Goal: Task Accomplishment & Management: Use online tool/utility

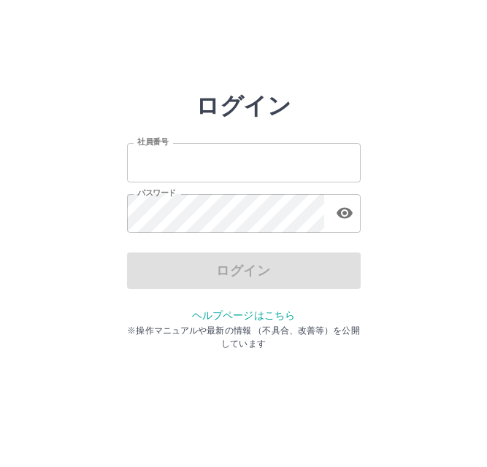
type input "*******"
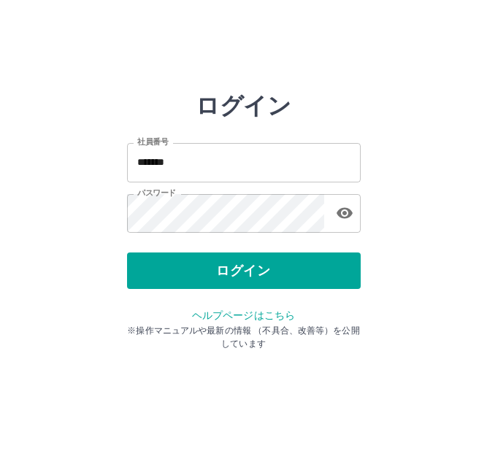
click at [251, 277] on div "ログイン" at bounding box center [244, 271] width 234 height 37
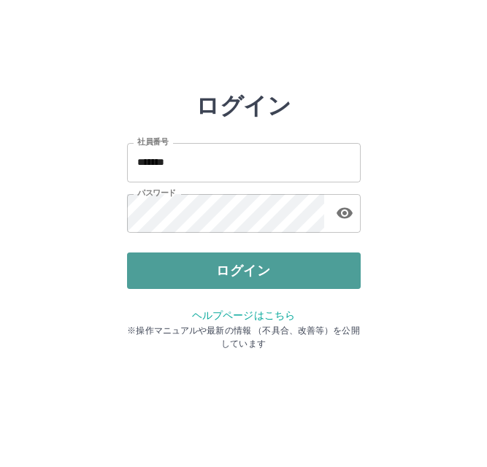
click at [229, 277] on button "ログイン" at bounding box center [244, 271] width 234 height 37
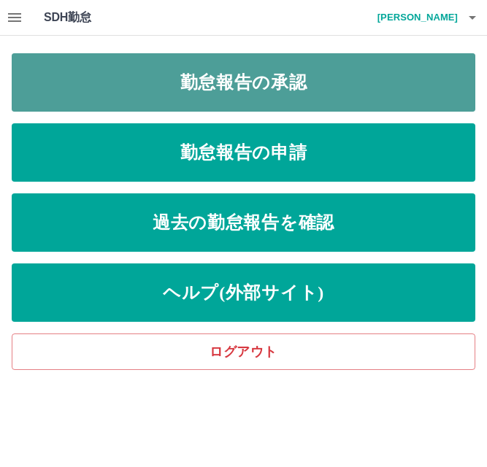
click at [82, 83] on link "勤怠報告の承認" at bounding box center [244, 82] width 464 height 58
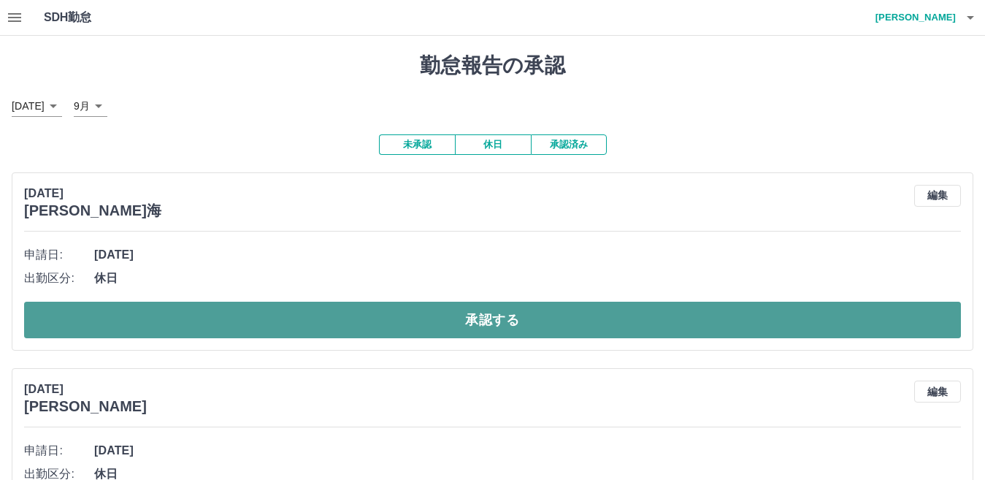
click at [486, 320] on button "承認する" at bounding box center [492, 320] width 937 height 37
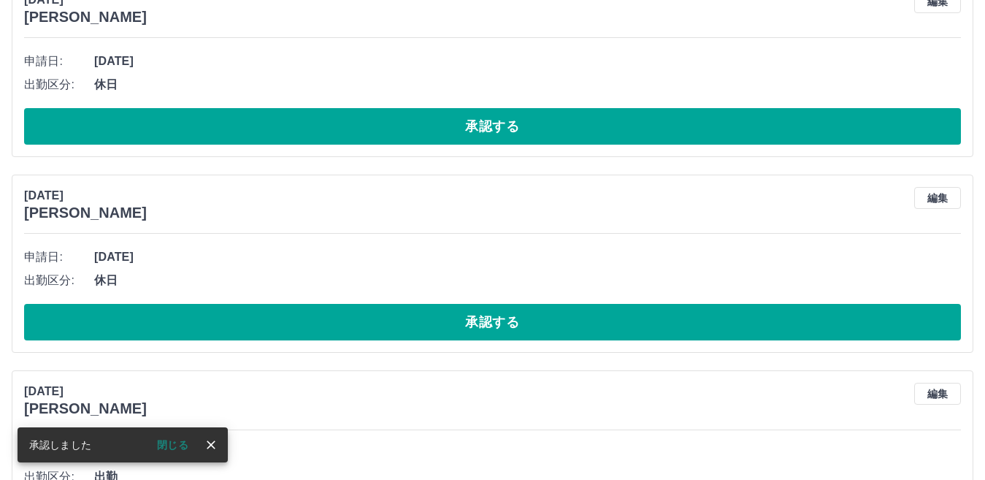
scroll to position [219, 0]
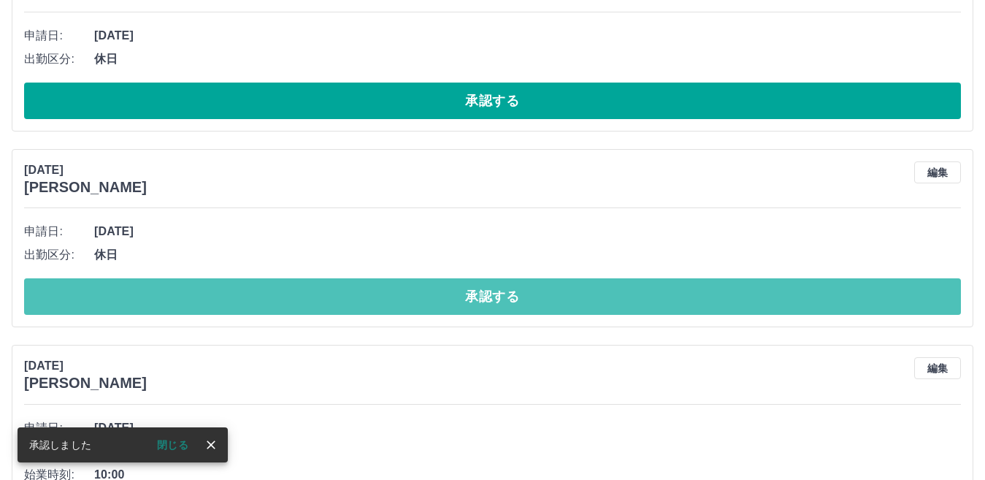
drag, startPoint x: 503, startPoint y: 291, endPoint x: 515, endPoint y: 317, distance: 29.1
click at [486, 300] on button "承認する" at bounding box center [492, 296] width 937 height 37
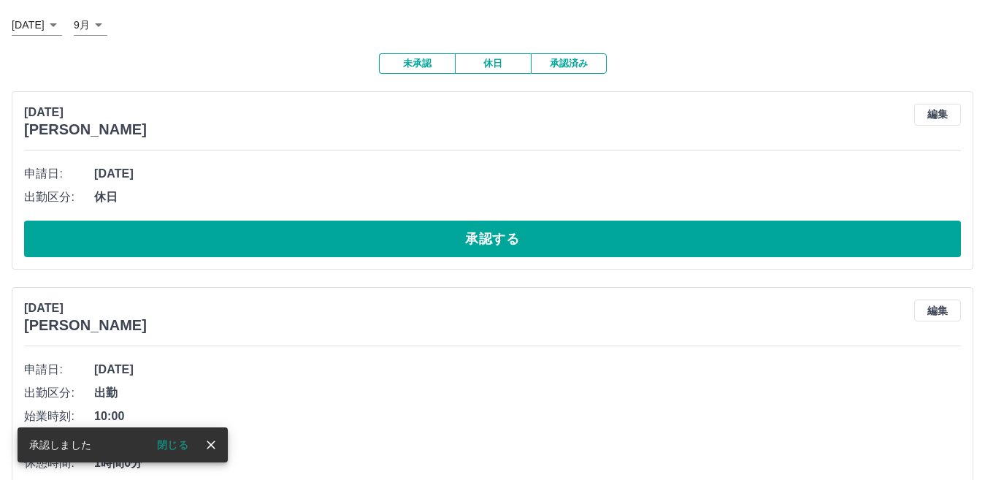
scroll to position [73, 0]
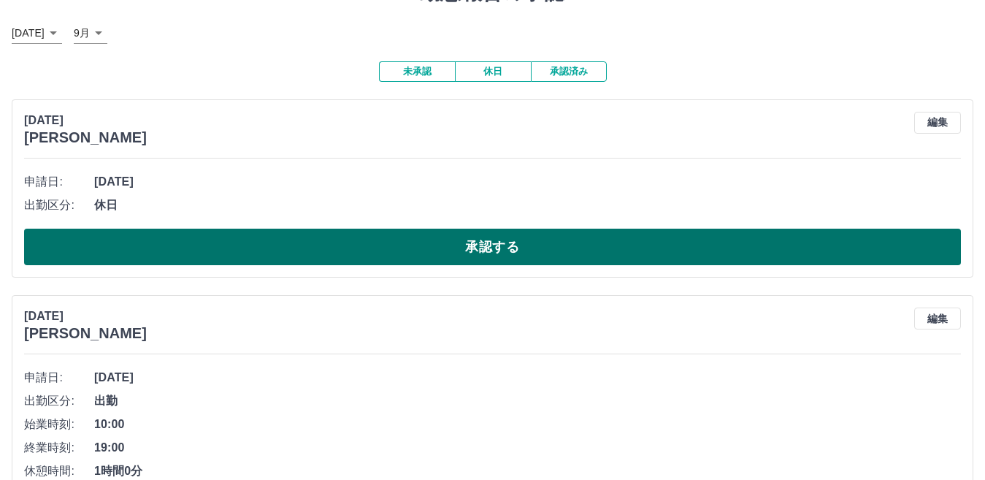
click at [486, 242] on button "承認する" at bounding box center [492, 246] width 937 height 37
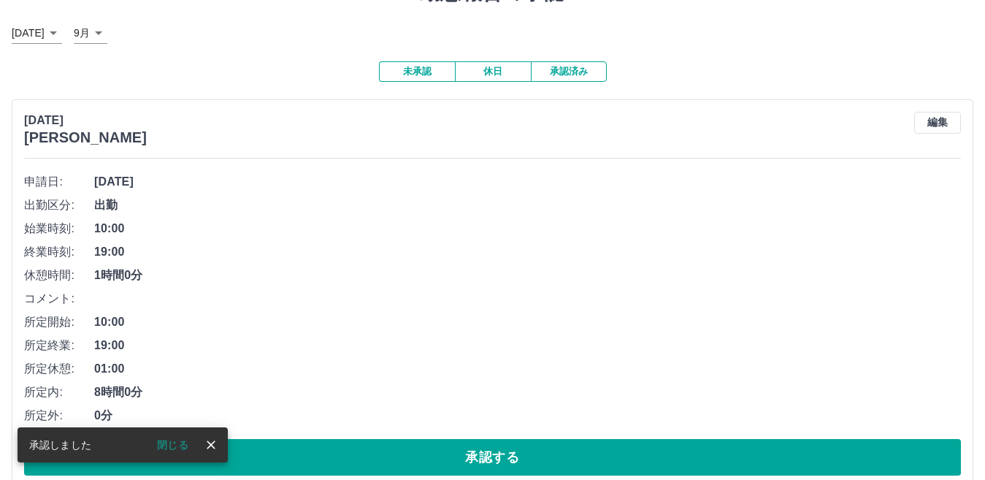
drag, startPoint x: 509, startPoint y: 242, endPoint x: 500, endPoint y: 252, distance: 13.5
drag, startPoint x: 500, startPoint y: 252, endPoint x: 347, endPoint y: 191, distance: 164.8
click at [320, 191] on span "2025年9月22日(月)" at bounding box center [527, 182] width 867 height 18
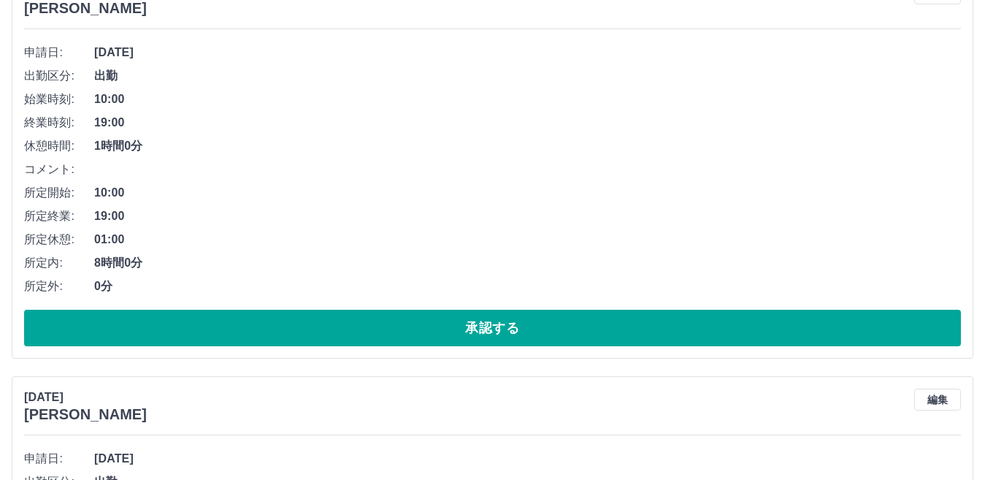
scroll to position [219, 0]
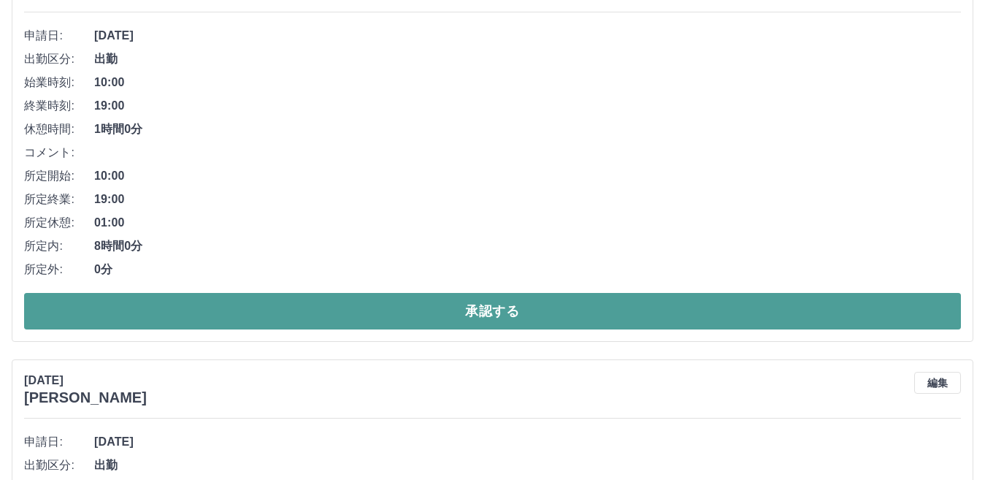
click at [486, 312] on button "承認する" at bounding box center [492, 311] width 937 height 37
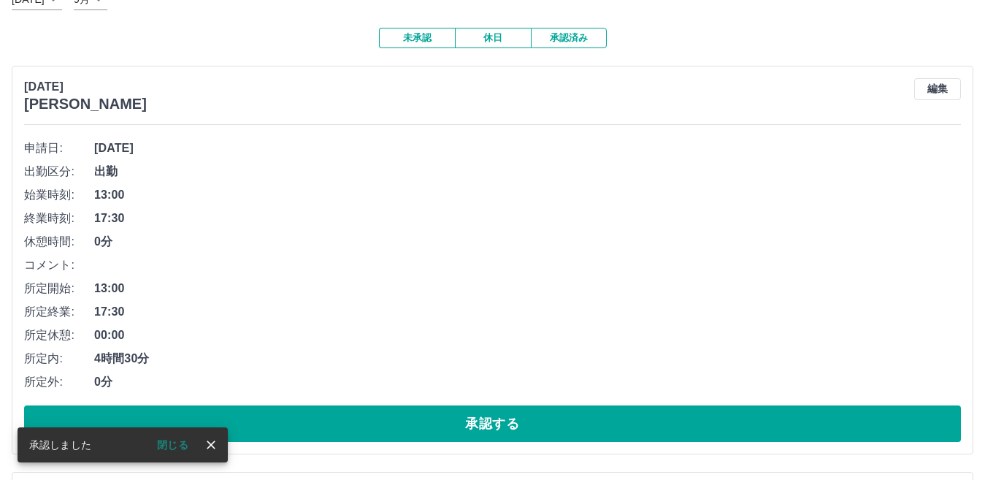
scroll to position [120, 0]
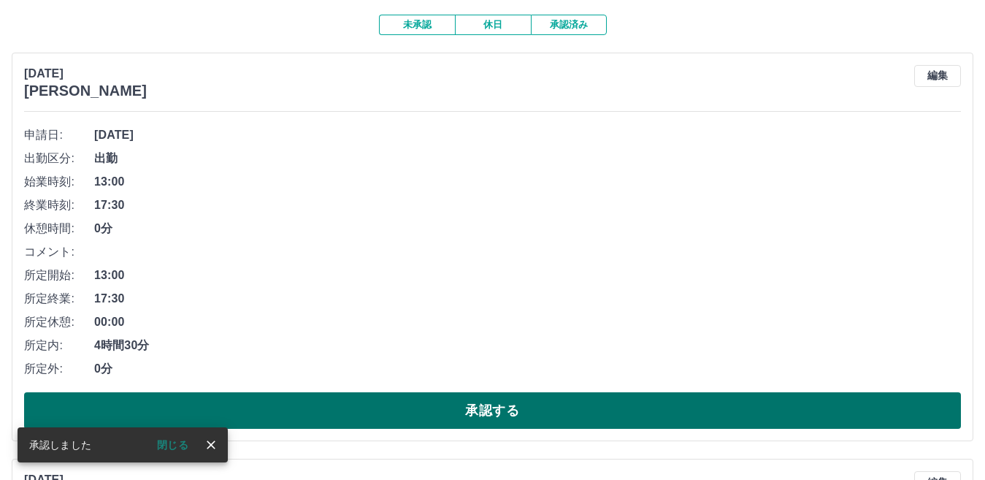
click at [486, 415] on button "承認する" at bounding box center [492, 410] width 937 height 37
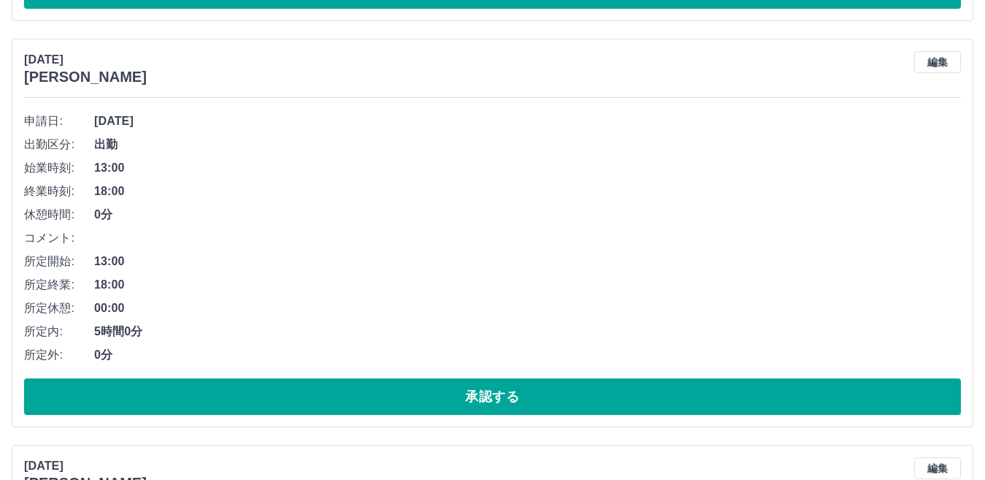
scroll to position [558, 0]
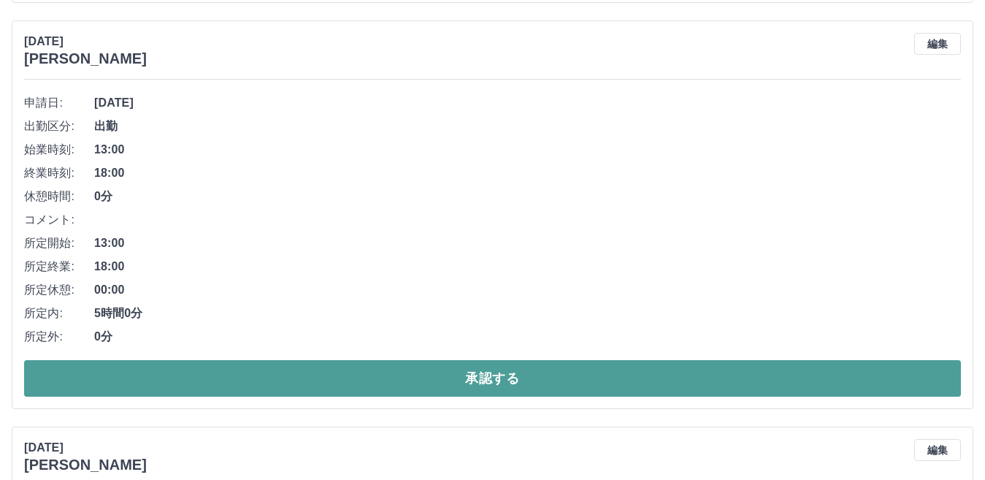
click at [486, 379] on button "承認する" at bounding box center [492, 378] width 937 height 37
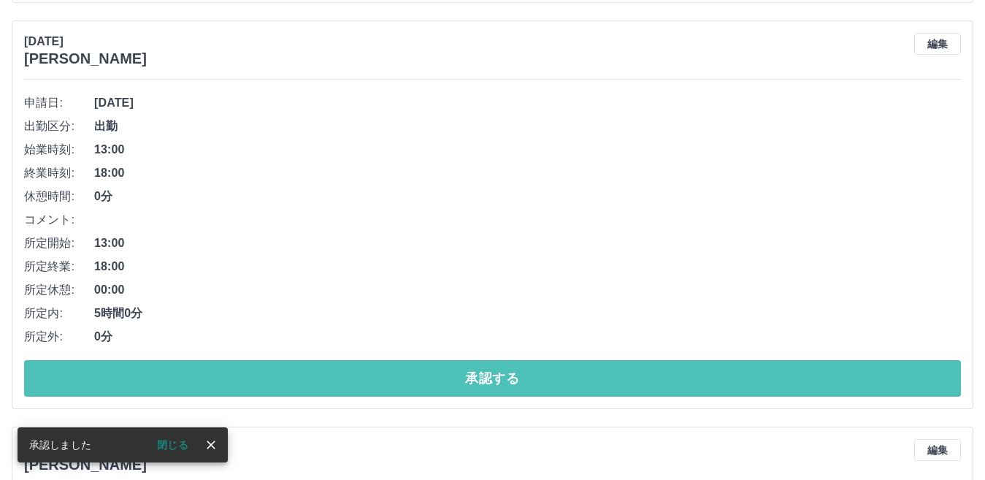
click at [486, 376] on button "承認する" at bounding box center [492, 378] width 937 height 37
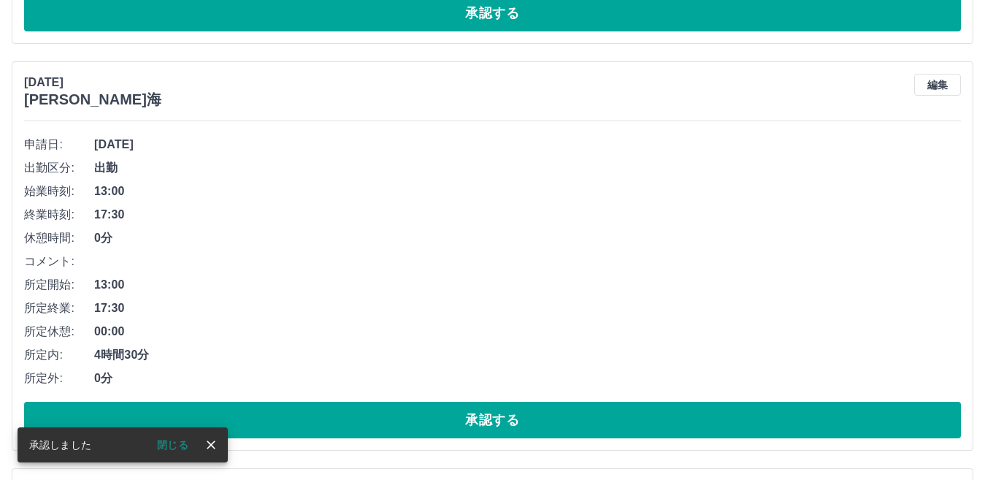
scroll to position [517, 0]
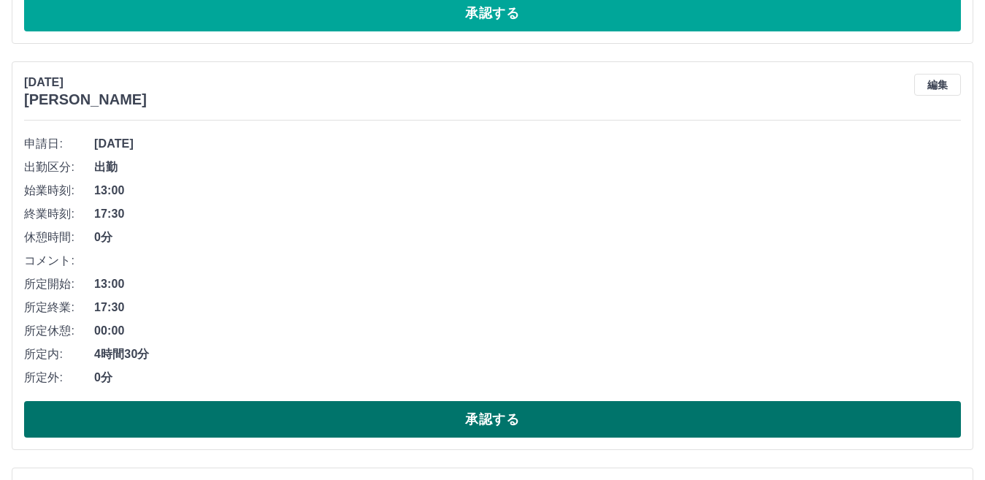
click at [486, 428] on button "承認する" at bounding box center [492, 419] width 937 height 37
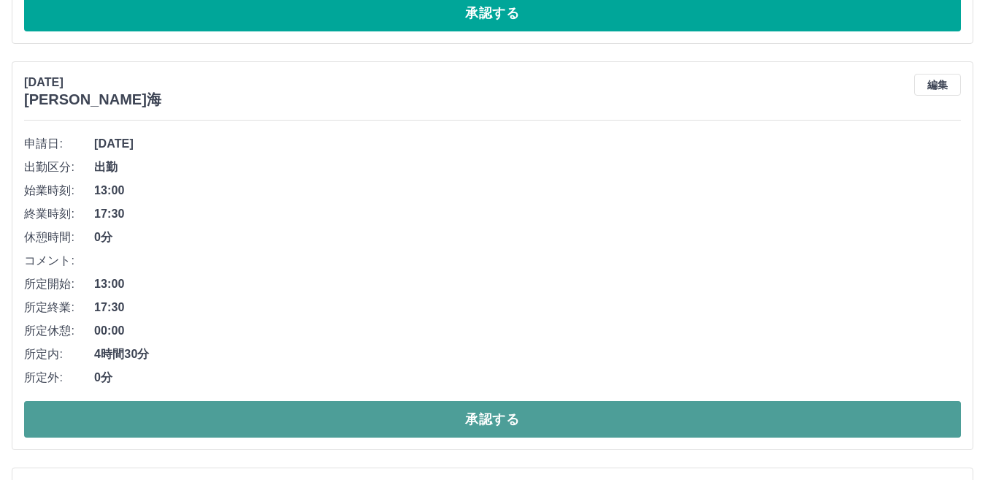
click at [486, 418] on button "承認する" at bounding box center [492, 419] width 937 height 37
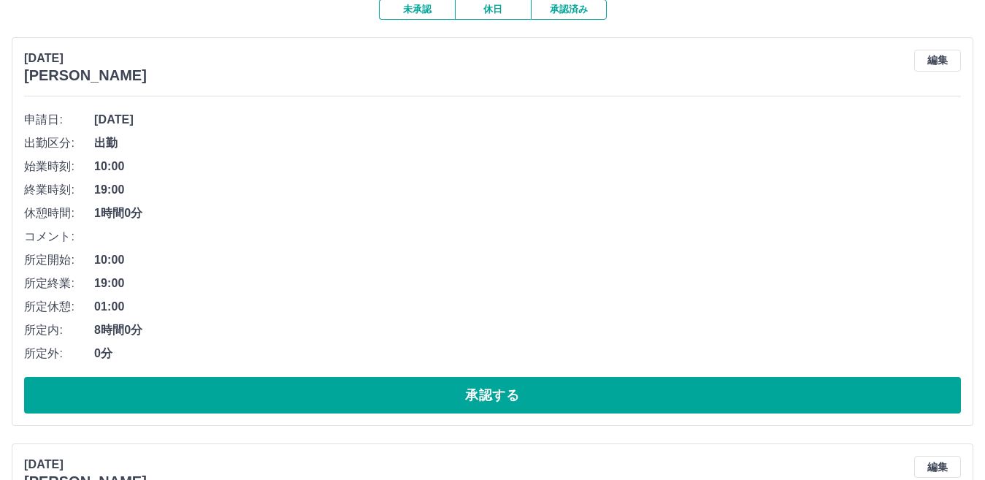
scroll to position [152, 0]
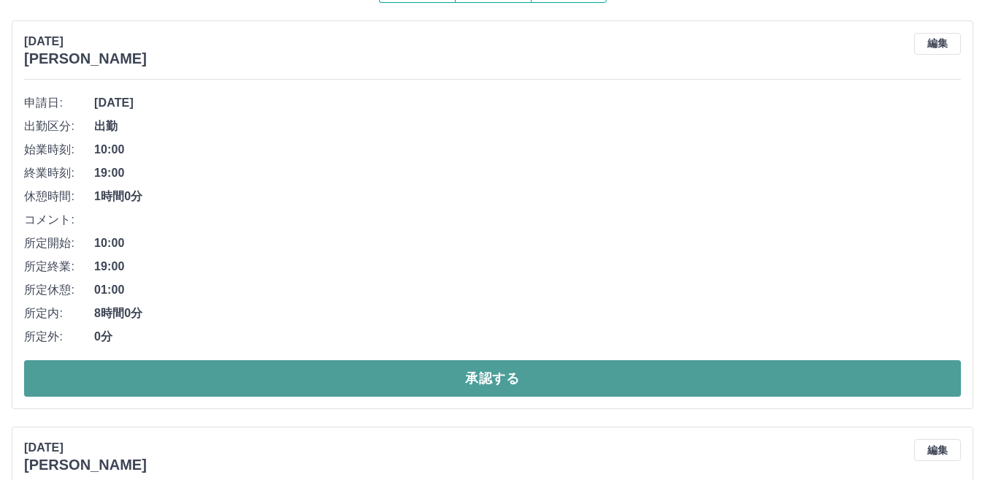
click at [486, 371] on button "承認する" at bounding box center [492, 378] width 937 height 37
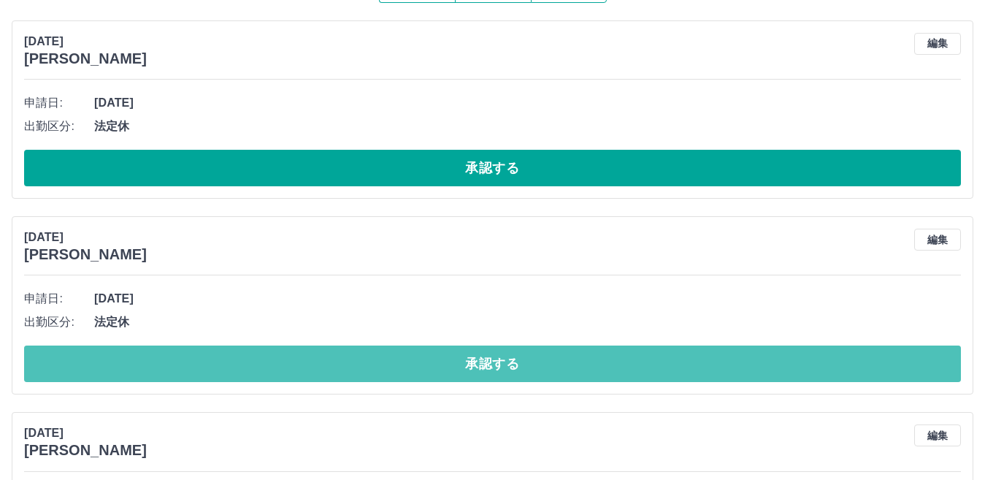
click at [486, 366] on button "承認する" at bounding box center [492, 363] width 937 height 37
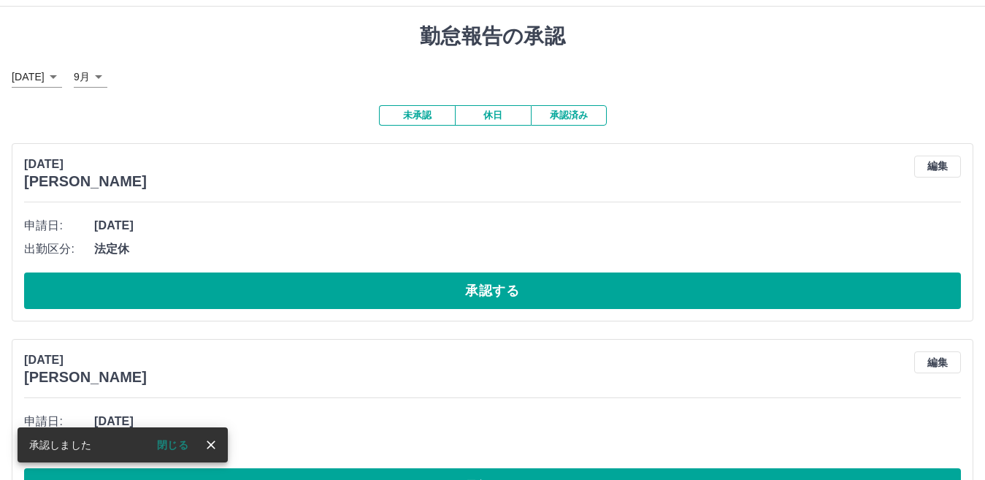
scroll to position [0, 0]
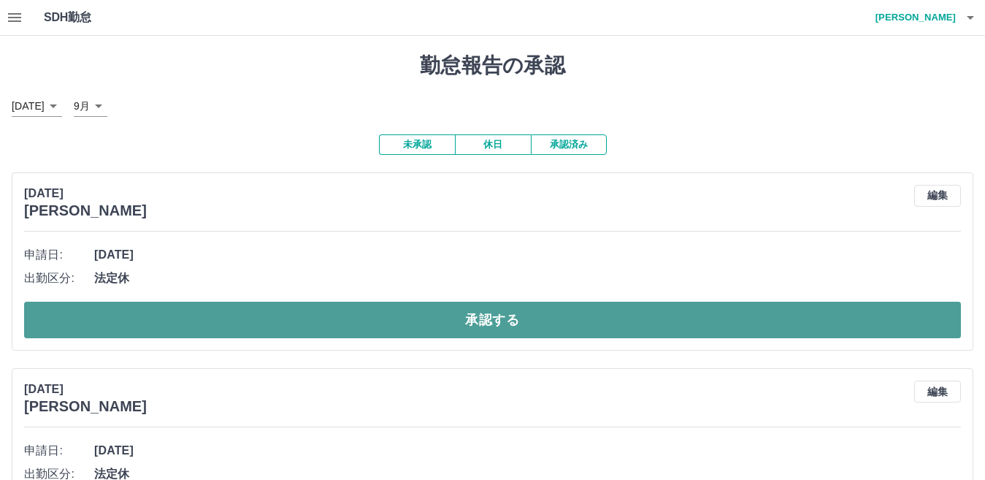
click at [486, 322] on button "承認する" at bounding box center [492, 320] width 937 height 37
click at [486, 317] on button "承認する" at bounding box center [492, 320] width 937 height 37
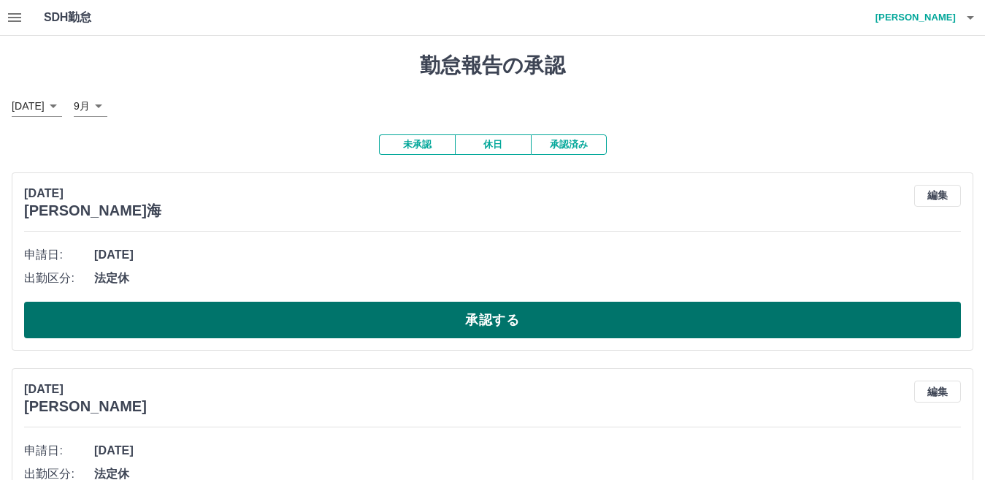
click at [486, 318] on button "承認する" at bounding box center [492, 320] width 937 height 37
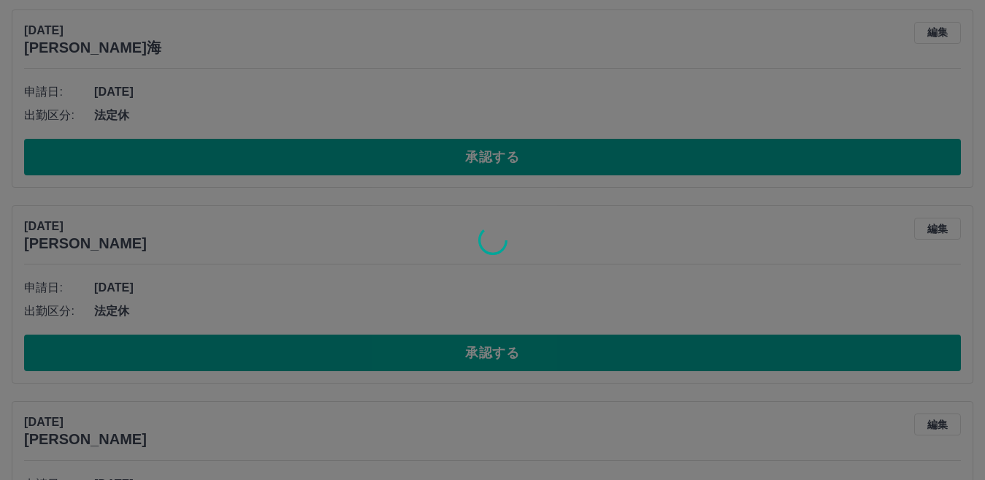
scroll to position [219, 0]
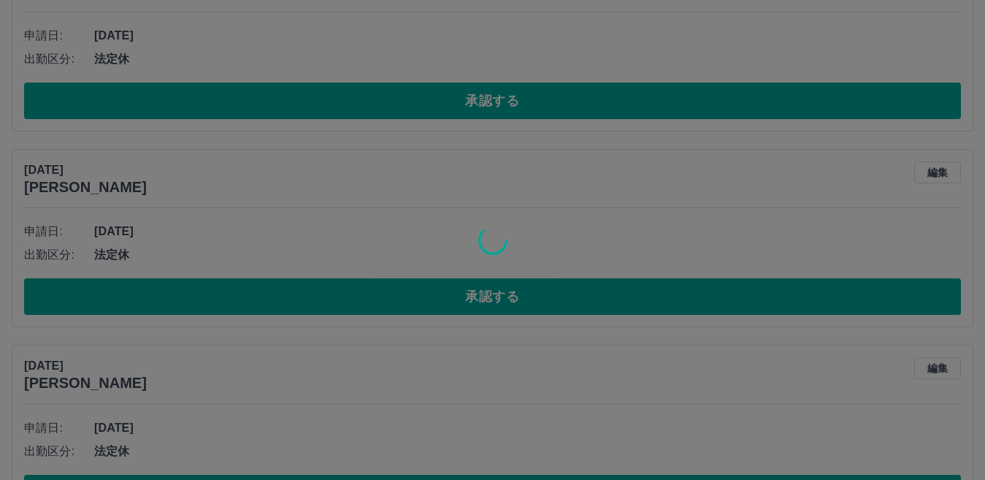
click at [475, 298] on div at bounding box center [492, 240] width 985 height 480
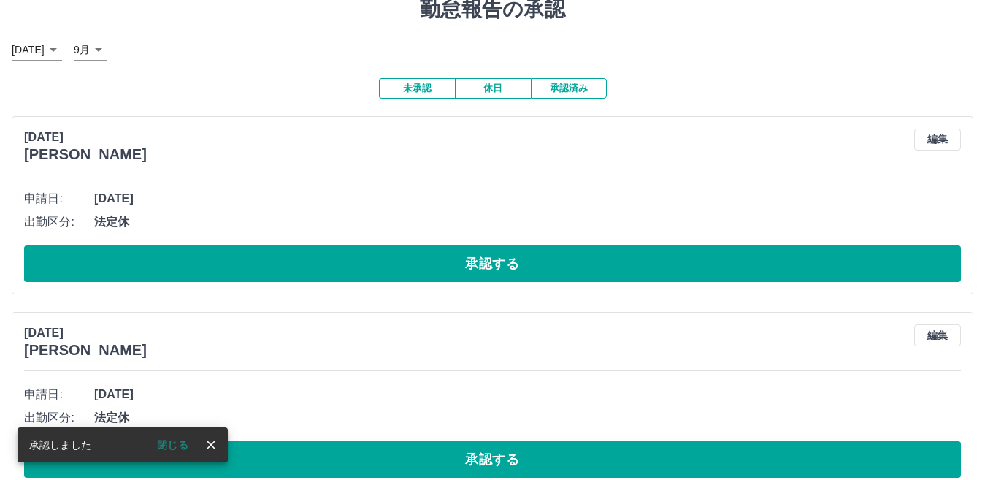
scroll to position [0, 0]
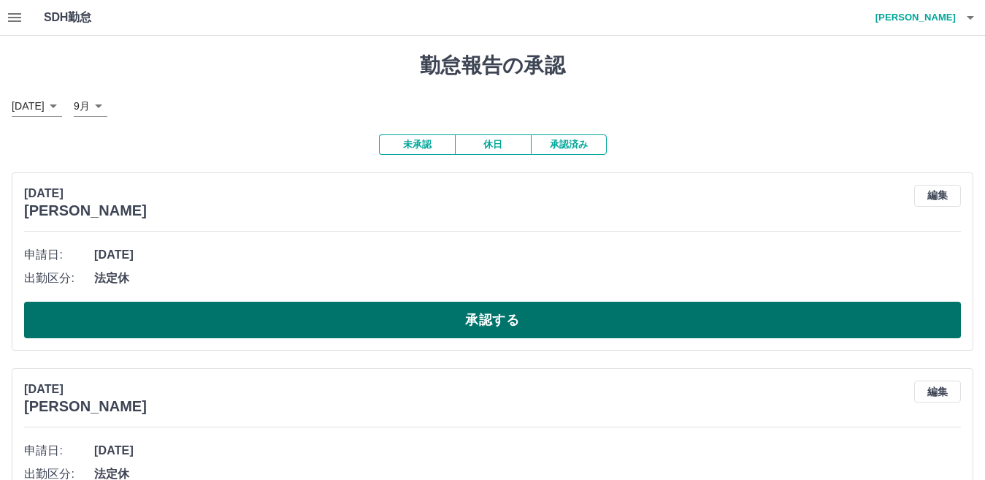
click at [486, 323] on button "承認する" at bounding box center [492, 320] width 937 height 37
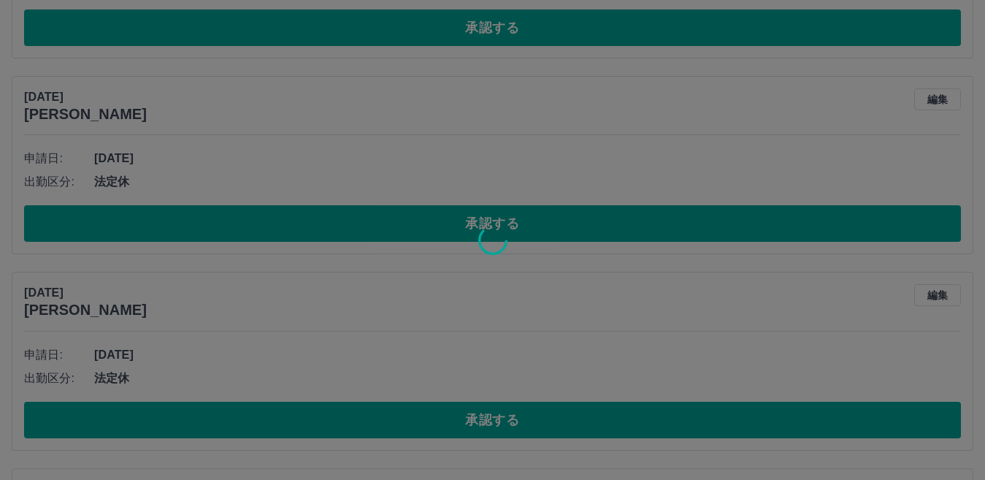
scroll to position [96, 0]
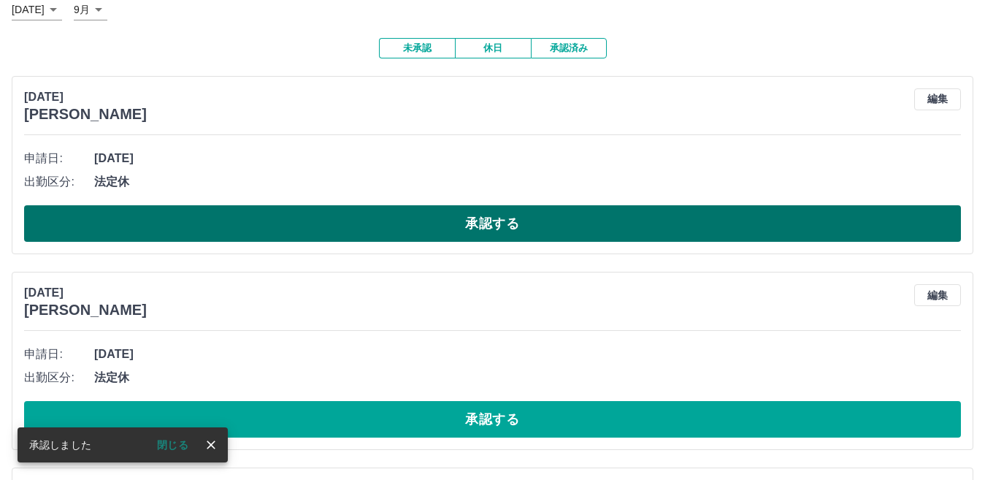
click at [472, 207] on button "承認する" at bounding box center [492, 223] width 937 height 37
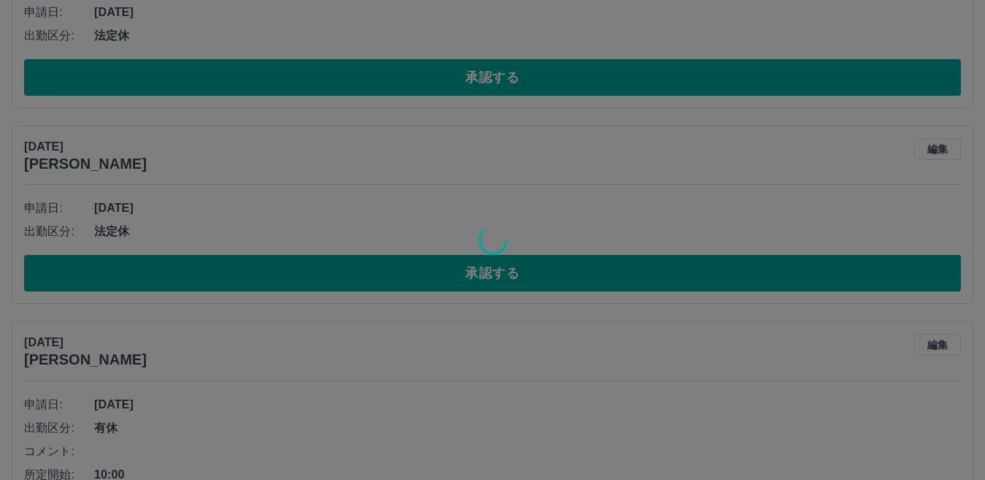
scroll to position [383, 0]
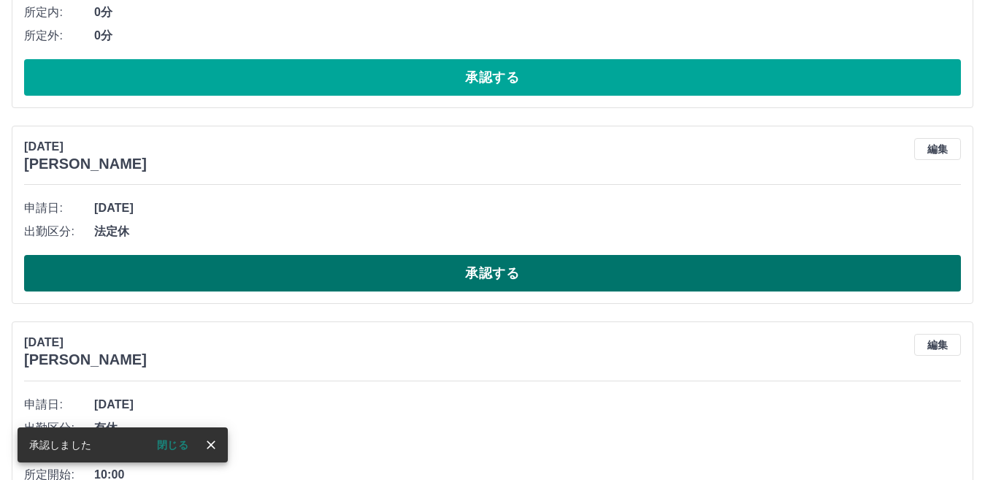
click at [486, 266] on button "承認する" at bounding box center [492, 273] width 937 height 37
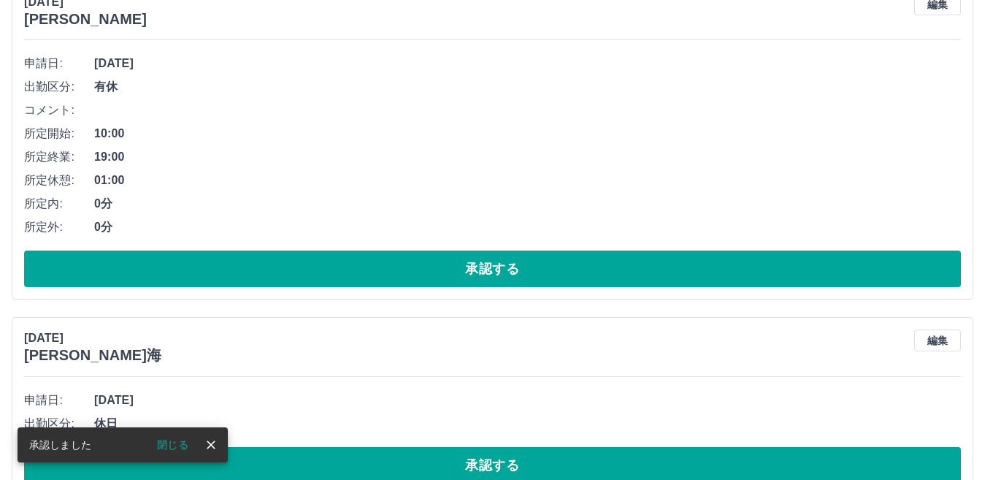
scroll to position [529, 0]
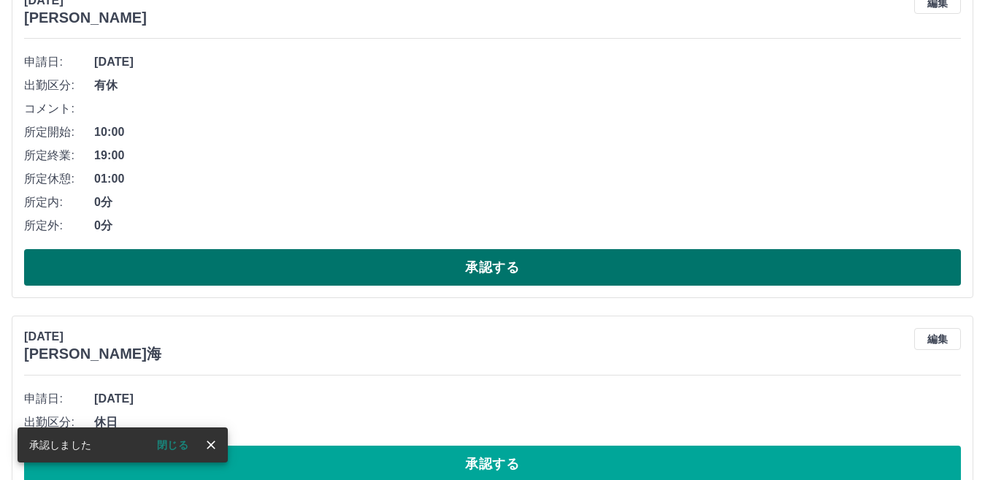
click at [486, 271] on button "承認する" at bounding box center [492, 267] width 937 height 37
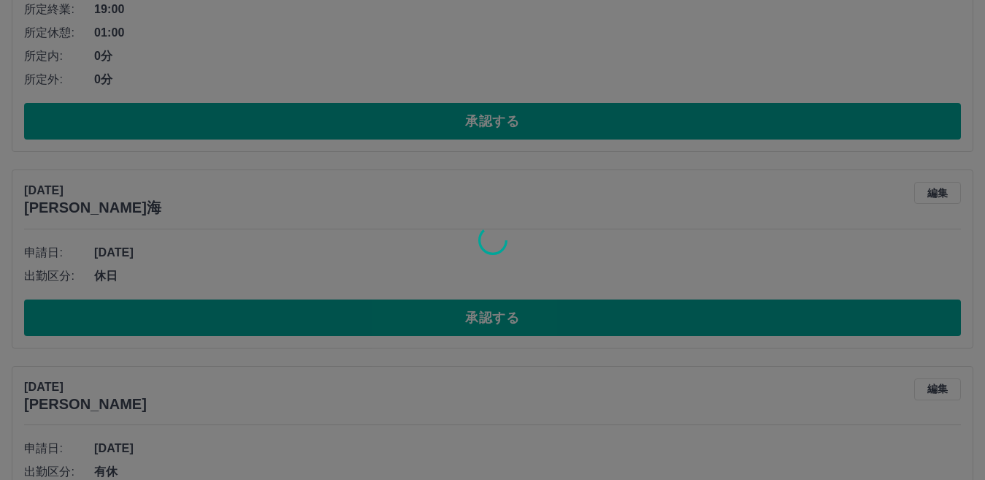
scroll to position [534, 0]
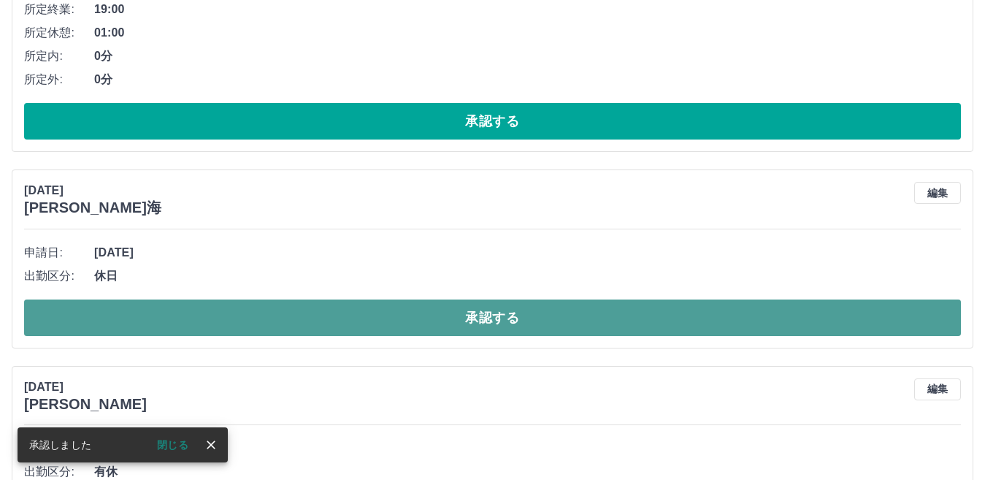
click at [486, 310] on button "承認する" at bounding box center [492, 317] width 937 height 37
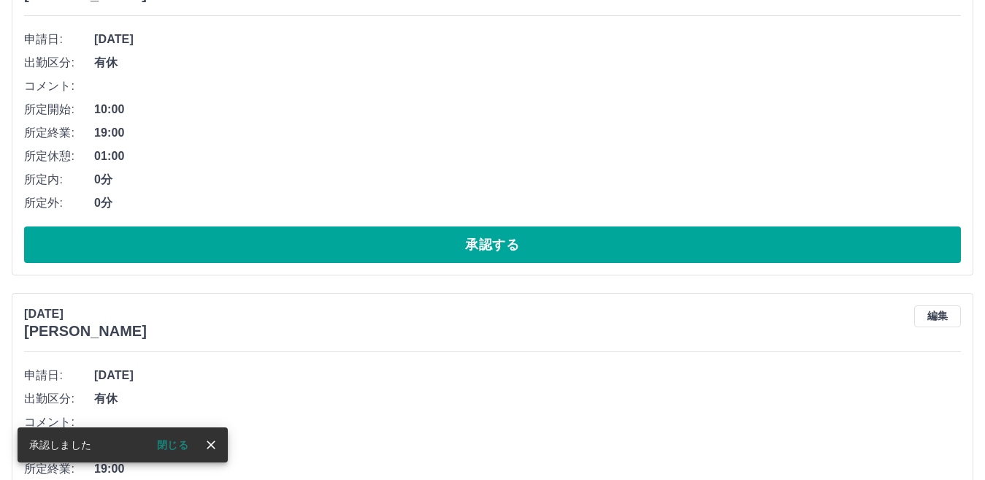
scroll to position [753, 0]
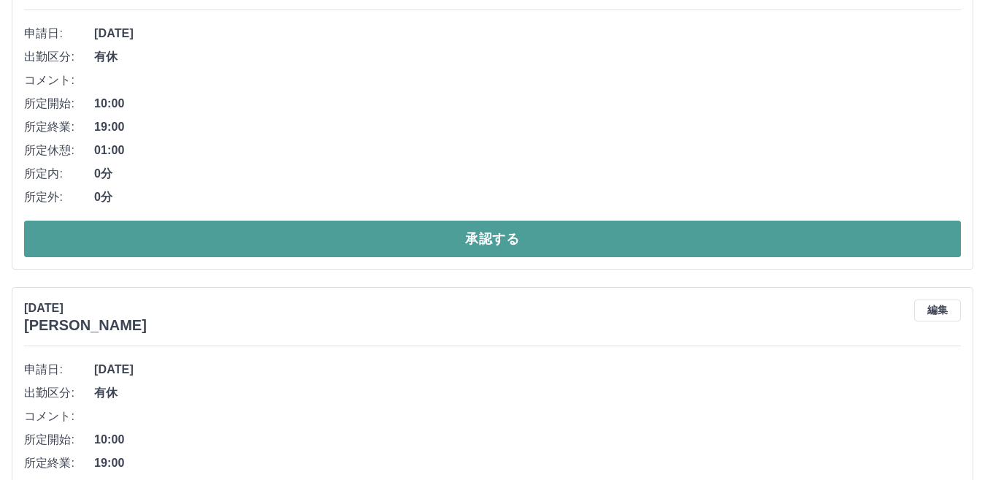
drag, startPoint x: 494, startPoint y: 241, endPoint x: 499, endPoint y: 250, distance: 10.1
click at [486, 246] on button "承認する" at bounding box center [492, 238] width 937 height 37
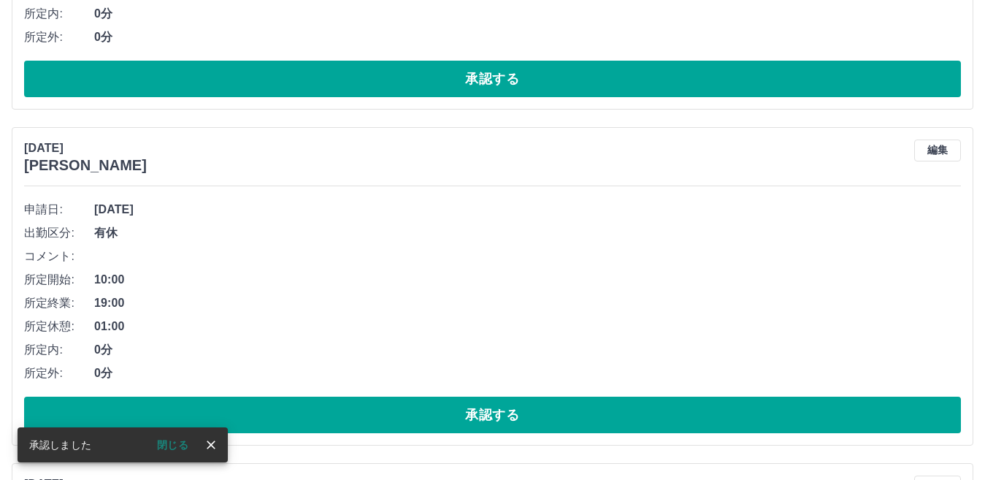
scroll to position [1115, 0]
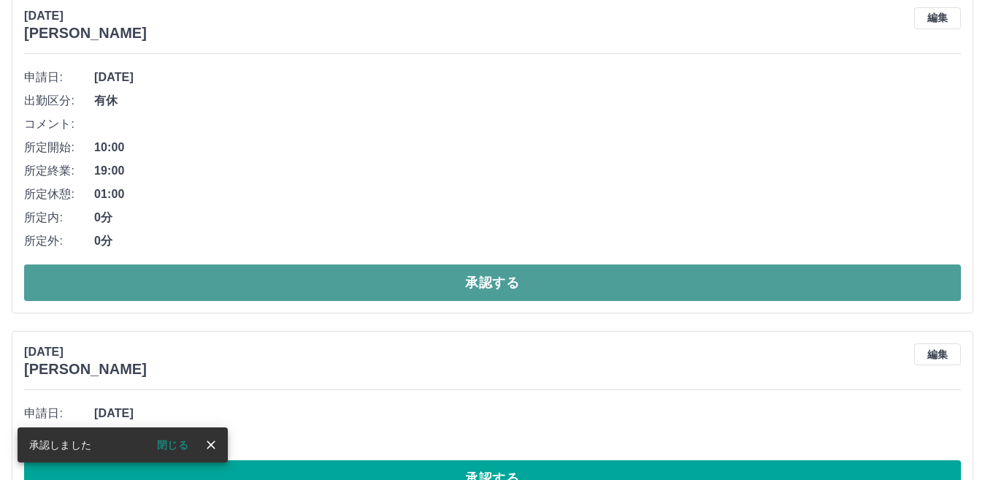
click at [486, 277] on button "承認する" at bounding box center [492, 282] width 937 height 37
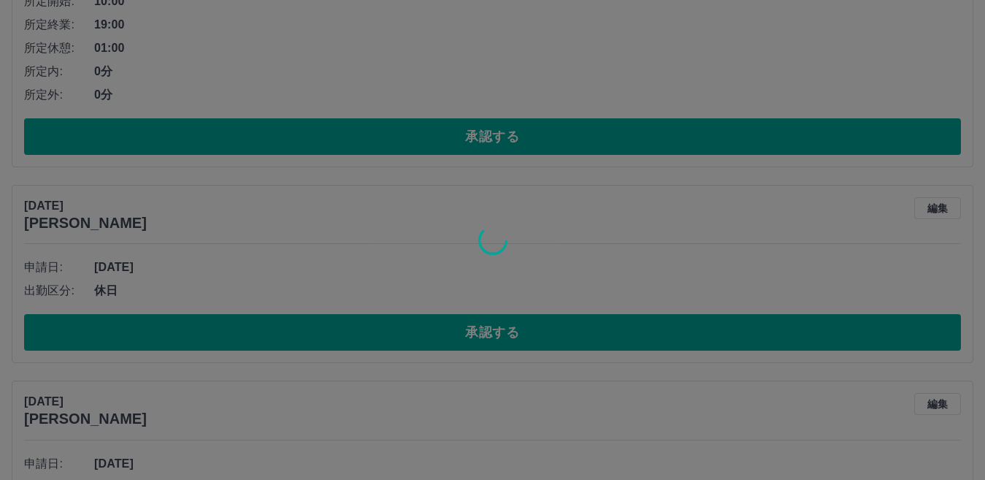
scroll to position [926, 0]
